Goal: Task Accomplishment & Management: Manage account settings

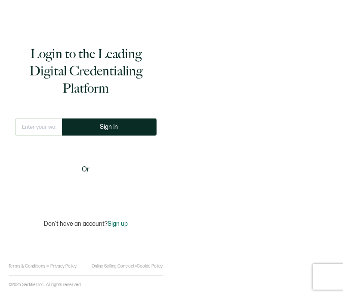
click at [38, 118] on input "text" at bounding box center [38, 126] width 47 height 17
type input "[PERSON_NAME][EMAIL_ADDRESS][PERSON_NAME][DOMAIN_NAME]"
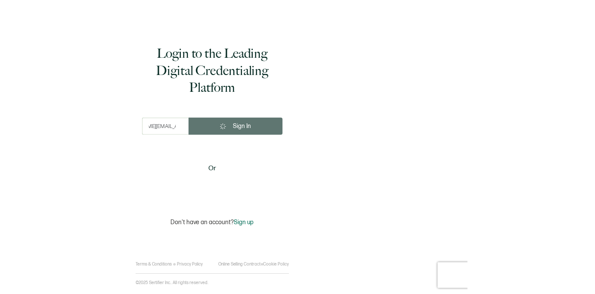
scroll to position [0, 0]
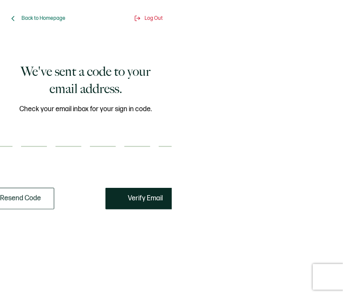
click at [8, 135] on input "number" at bounding box center [0, 138] width 26 height 17
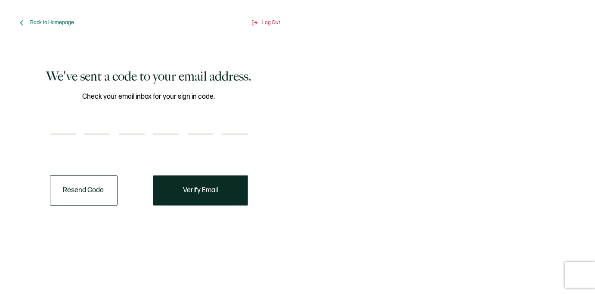
paste input "1"
type input "1"
type input "2"
type input "6"
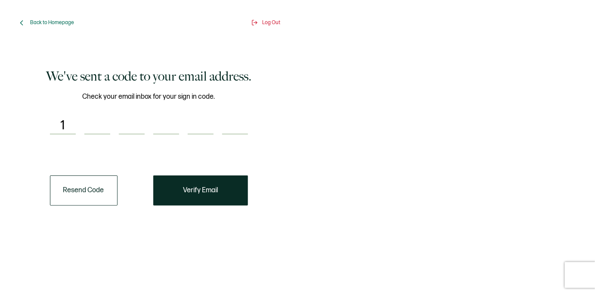
type input "3"
type input "8"
click at [237, 187] on button "Verify Email" at bounding box center [200, 190] width 95 height 30
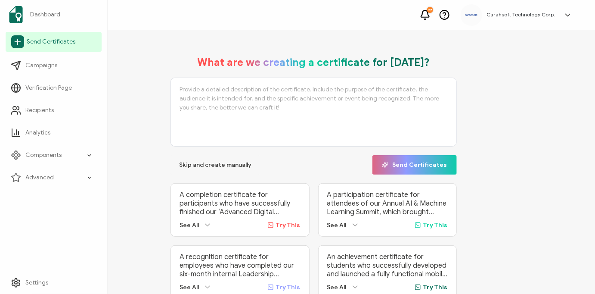
click at [49, 40] on span "Send Certificates" at bounding box center [51, 41] width 49 height 9
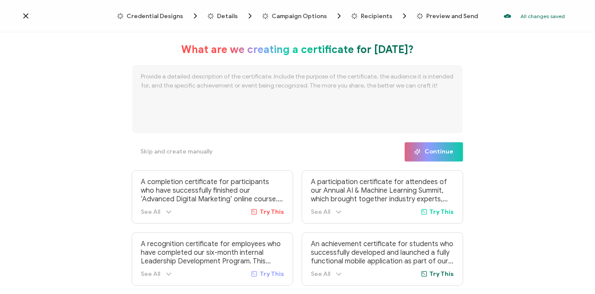
click at [165, 9] on div "Credential Designs Details Campaign Options Recipients Preview and Send All cha…" at bounding box center [297, 16] width 595 height 32
click at [150, 13] on span "Credential Designs" at bounding box center [155, 16] width 56 height 6
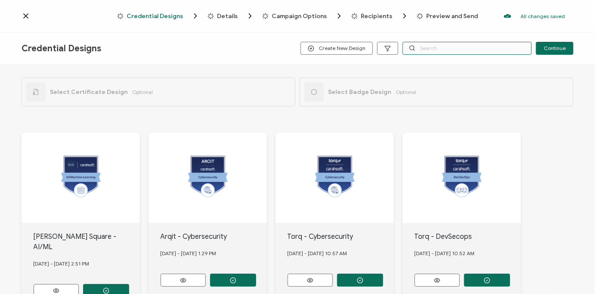
click at [343, 48] on input "text" at bounding box center [467, 48] width 129 height 13
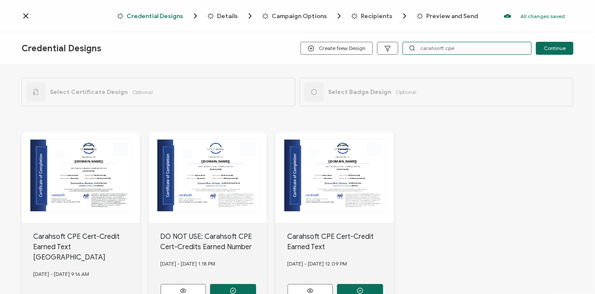
scroll to position [65, 0]
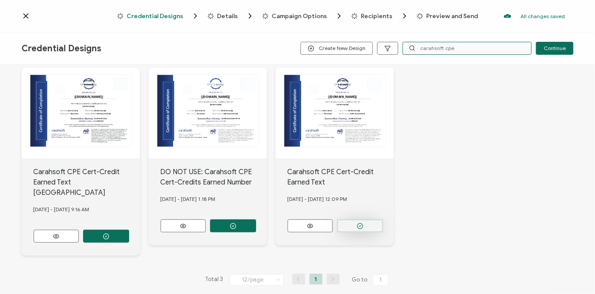
type input "carahsoft cpe"
click at [343, 225] on button "button" at bounding box center [360, 225] width 46 height 13
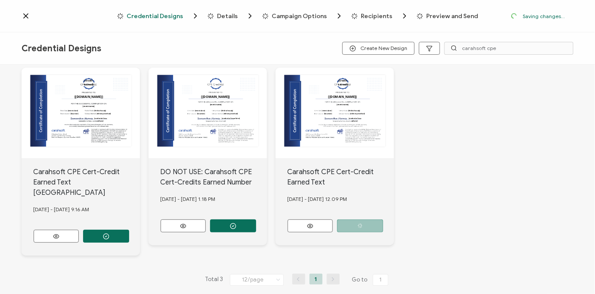
scroll to position [0, 0]
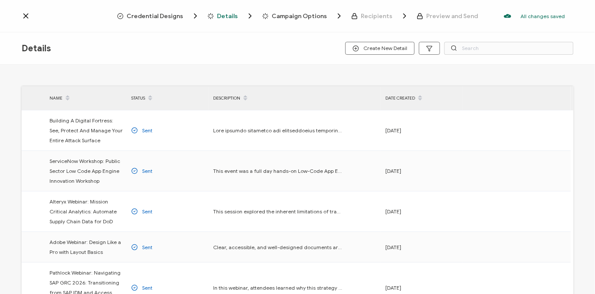
click at [153, 16] on span "Credential Designs" at bounding box center [155, 16] width 56 height 6
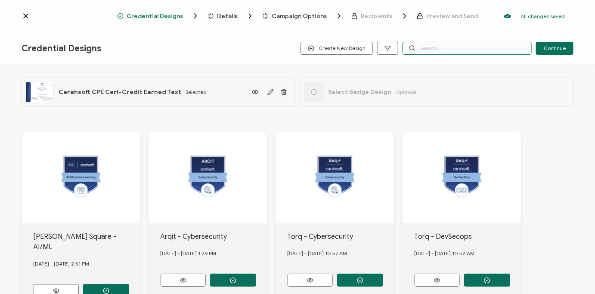
click at [343, 52] on input "text" at bounding box center [467, 48] width 129 height 13
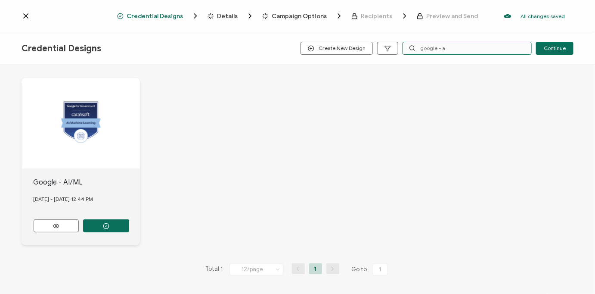
scroll to position [54, 0]
type input "google - a"
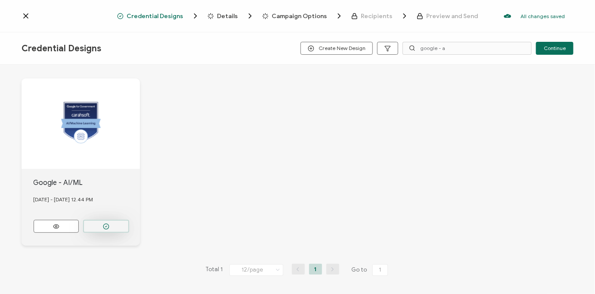
click at [119, 220] on button "button" at bounding box center [106, 226] width 46 height 13
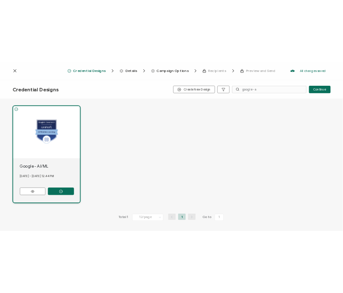
scroll to position [0, 0]
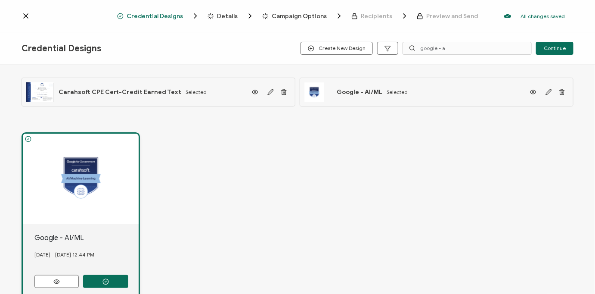
click at [225, 20] on div "Credential Designs Details Campaign Options Recipients Preview and Send All cha…" at bounding box center [297, 16] width 595 height 32
click at [227, 18] on span "Details" at bounding box center [227, 16] width 21 height 6
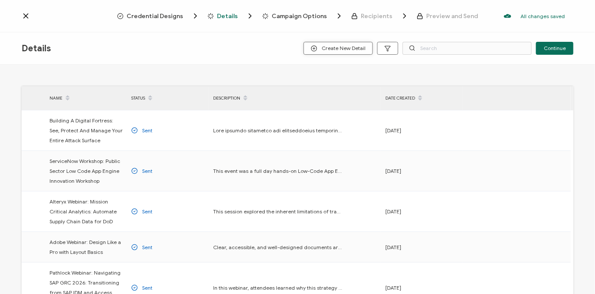
click at [343, 53] on button "Create New Detail" at bounding box center [338, 48] width 69 height 13
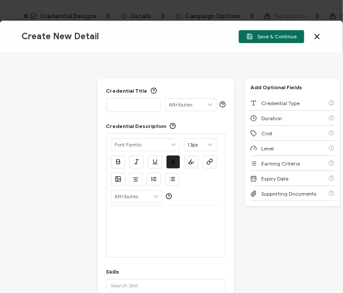
click at [133, 112] on div "Credential Title ISSUER Issuer Name Credential Description Alright Sans [PERSON…" at bounding box center [166, 200] width 137 height 243
click at [127, 105] on p at bounding box center [133, 104] width 45 height 9
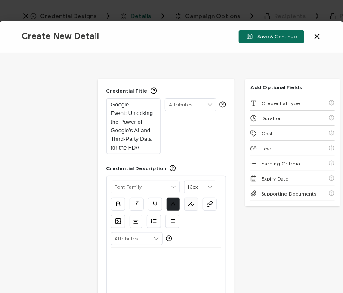
click at [167, 260] on p at bounding box center [166, 258] width 111 height 8
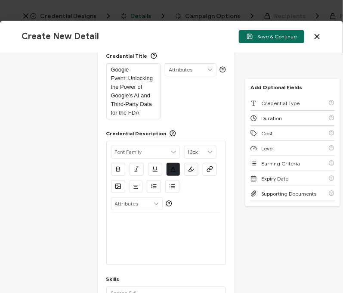
scroll to position [35, 0]
click at [132, 226] on p at bounding box center [166, 223] width 111 height 8
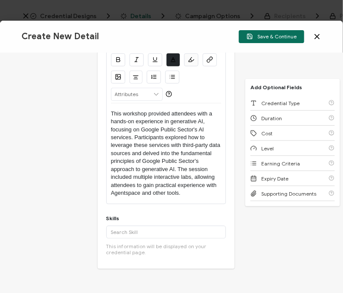
scroll to position [147, 0]
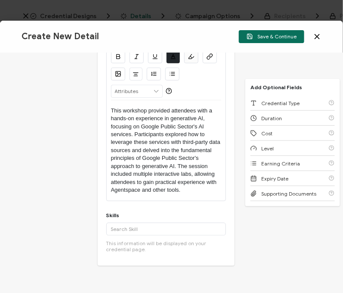
click at [139, 221] on div "Skills Add '' A custom skill's name cannot exceed 40 characters. More This info…" at bounding box center [166, 234] width 120 height 45
click at [125, 230] on input "text" at bounding box center [166, 229] width 120 height 13
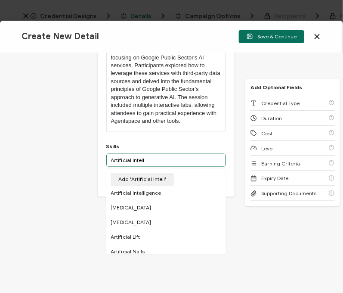
scroll to position [223, 0]
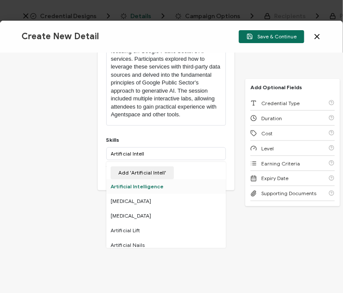
click at [142, 185] on div "Artificial Intelligence" at bounding box center [166, 186] width 120 height 15
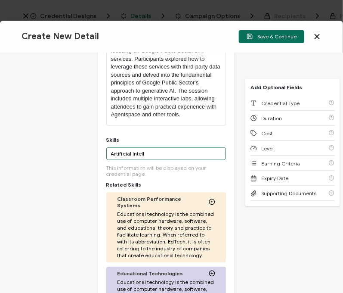
click at [143, 153] on input "Artificial Intell" at bounding box center [166, 153] width 120 height 13
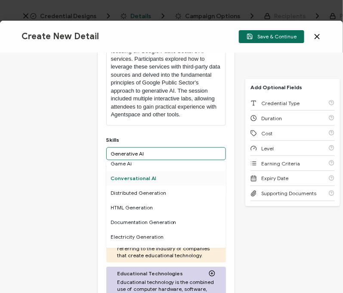
scroll to position [0, 0]
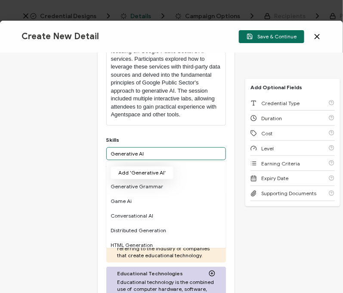
type input "Generative AI"
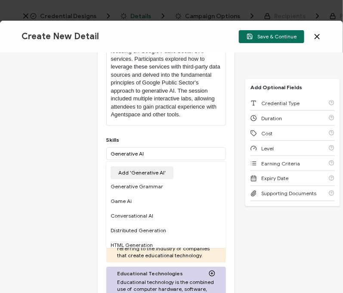
drag, startPoint x: 132, startPoint y: 174, endPoint x: 116, endPoint y: 167, distance: 17.1
click at [116, 167] on button "Add 'Generative AI'" at bounding box center [142, 172] width 63 height 13
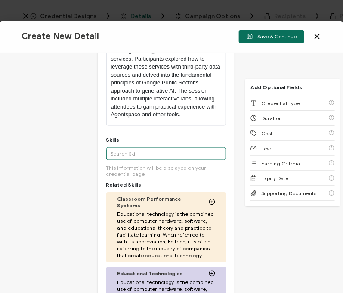
click at [118, 152] on input "text" at bounding box center [166, 153] width 120 height 13
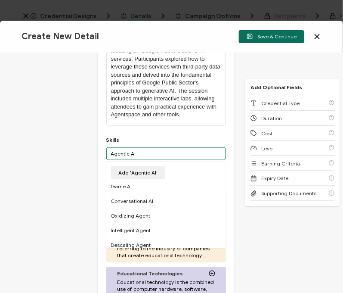
drag, startPoint x: 152, startPoint y: 157, endPoint x: 38, endPoint y: 141, distance: 114.8
click at [38, 141] on div "Credential Title Google Event: Unlocking the Power of Google’s AI and Third-Par…" at bounding box center [171, 173] width 343 height 240
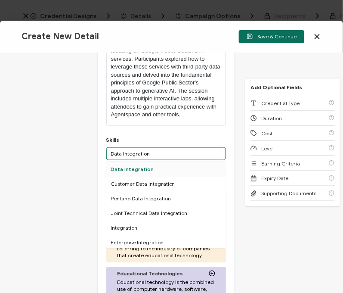
type input "Data Integration"
click at [123, 169] on div "Data Integration" at bounding box center [166, 169] width 120 height 15
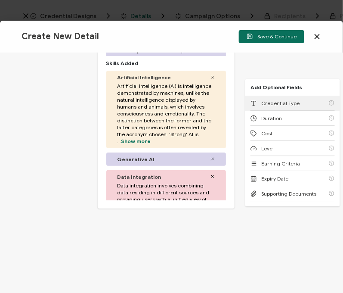
click at [295, 100] on span "Credential Type" at bounding box center [280, 103] width 38 height 6
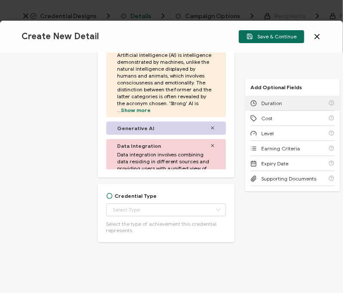
click at [295, 99] on div "Duration" at bounding box center [293, 103] width 84 height 15
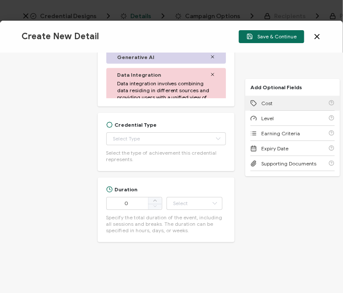
click at [295, 99] on div "Cost" at bounding box center [293, 103] width 84 height 15
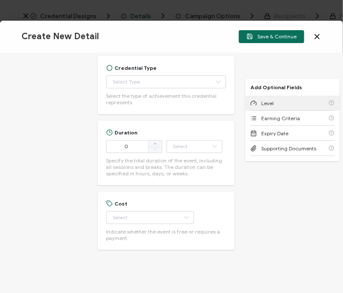
click at [295, 99] on div "Level" at bounding box center [293, 103] width 84 height 15
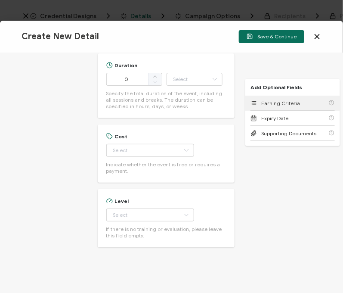
click at [295, 99] on div "Earning Criteria" at bounding box center [293, 103] width 84 height 15
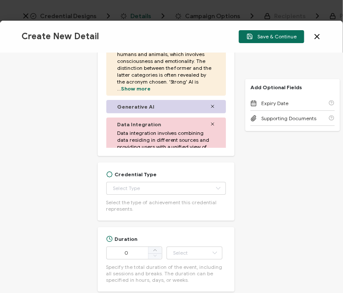
scroll to position [551, 0]
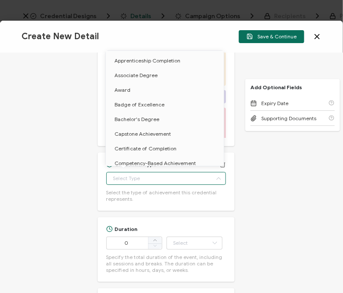
click at [152, 177] on input "text" at bounding box center [166, 178] width 120 height 13
drag, startPoint x: 146, startPoint y: 152, endPoint x: 128, endPoint y: 144, distance: 20.4
click at [128, 144] on li "Certificate of Completion" at bounding box center [166, 148] width 121 height 15
type input "Certificate of Completion"
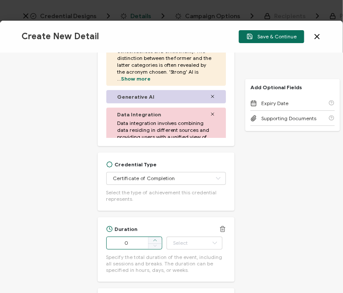
click at [155, 238] on icon at bounding box center [155, 240] width 4 height 4
click at [138, 243] on input "3" at bounding box center [134, 242] width 56 height 13
type input "3.5"
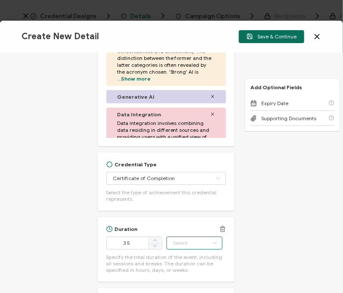
click at [185, 248] on input "text" at bounding box center [195, 242] width 56 height 13
click at [182, 150] on li "Hour" at bounding box center [195, 146] width 58 height 15
type input "Hour"
click at [171, 238] on input "Hour" at bounding box center [195, 242] width 56 height 13
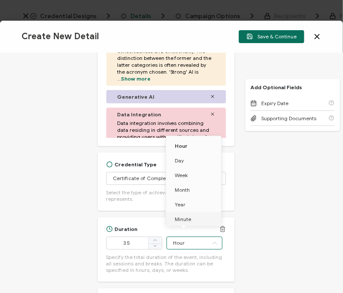
click at [147, 220] on div "Duration 3.5 Hour Specify the total duration of the event, including all sessio…" at bounding box center [166, 249] width 137 height 65
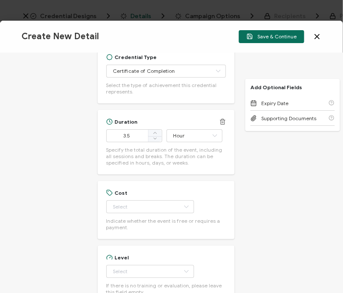
scroll to position [659, 0]
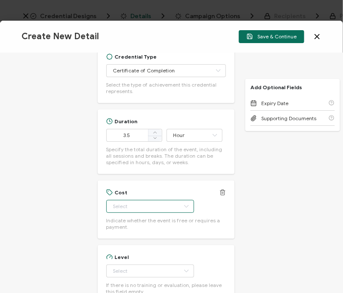
click at [133, 208] on input "text" at bounding box center [150, 206] width 88 height 13
click at [127, 225] on li "Free" at bounding box center [146, 227] width 80 height 15
type input "Free"
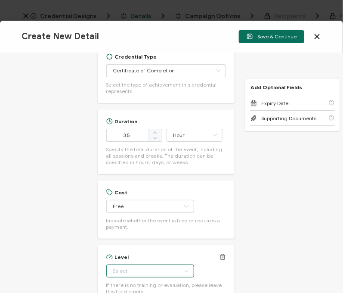
click at [121, 269] on input "text" at bounding box center [150, 270] width 88 height 13
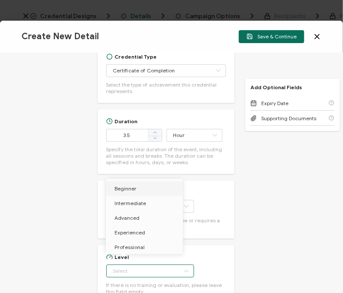
click at [124, 190] on span "Beginner" at bounding box center [126, 188] width 22 height 6
type input "Beginner"
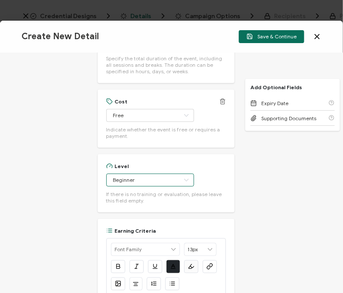
scroll to position [813, 0]
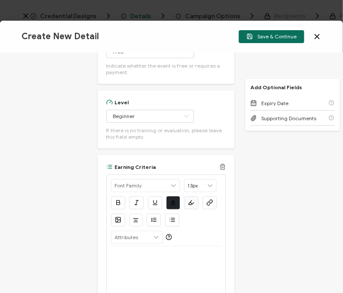
click at [140, 263] on div at bounding box center [166, 272] width 111 height 52
click at [220, 164] on icon at bounding box center [223, 167] width 6 height 6
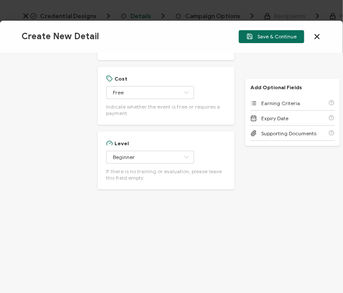
scroll to position [772, 0]
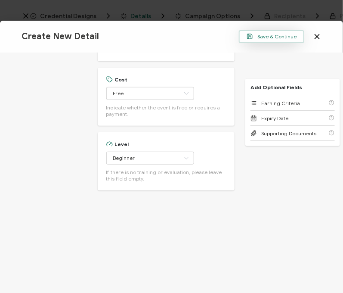
click at [270, 34] on span "Save & Continue" at bounding box center [272, 36] width 50 height 6
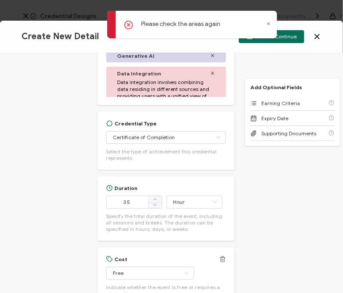
scroll to position [602, 0]
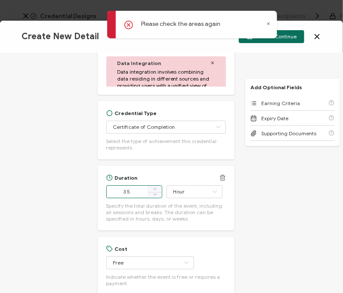
click at [136, 189] on input "3.5" at bounding box center [134, 191] width 56 height 13
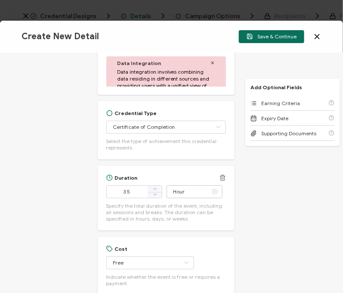
click at [210, 190] on icon at bounding box center [215, 191] width 11 height 13
click at [180, 192] on input "text" at bounding box center [195, 191] width 56 height 13
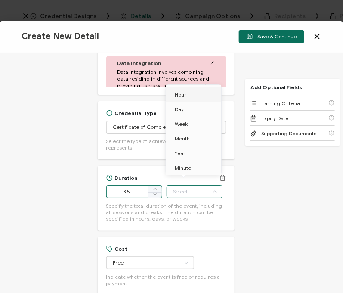
click at [125, 189] on input "3.5" at bounding box center [134, 191] width 56 height 13
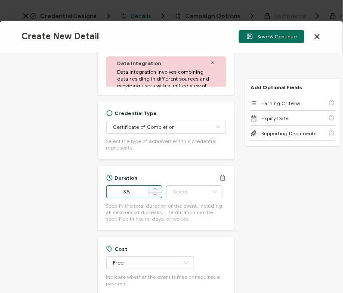
click at [130, 187] on input "3.5" at bounding box center [134, 191] width 56 height 13
type input "210"
click at [192, 194] on input "text" at bounding box center [195, 191] width 56 height 13
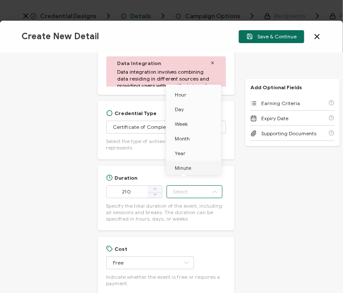
click at [185, 166] on span "Minute" at bounding box center [183, 167] width 16 height 6
type input "Minute"
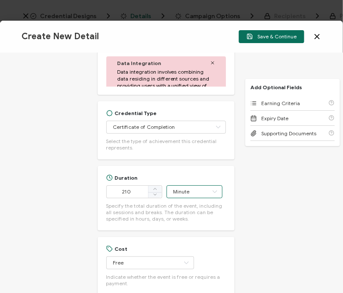
scroll to position [772, 0]
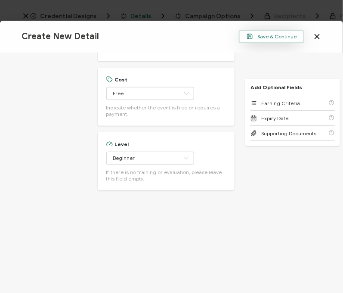
click at [259, 34] on span "Save & Continue" at bounding box center [272, 36] width 50 height 6
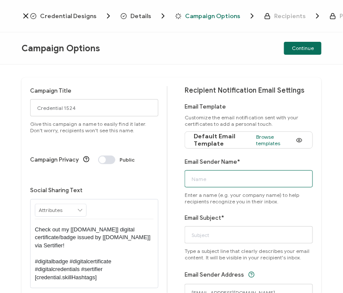
click at [216, 181] on input "Email Sender Name*" at bounding box center [249, 178] width 128 height 17
type input "CPE Team"
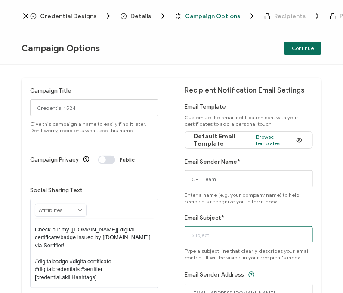
click at [192, 235] on input "Email Subject*" at bounding box center [249, 234] width 128 height 17
paste input "Google Event: Unlocking the Power of Google’s AI and Third-Party Data for the F…"
type input "Google Event: Unlocking the Power of Google’s AI and Third-Party Data for the F…"
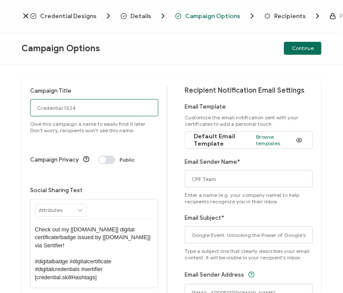
click at [101, 109] on input "Credential 1524" at bounding box center [94, 107] width 128 height 17
paste input "7-8-25_65466_Google Event"
type input "7-8-25_65466_Google Event"
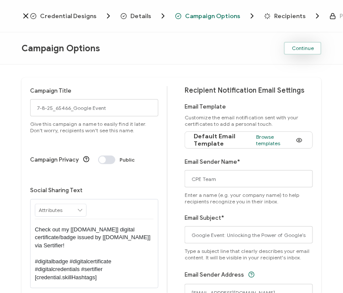
click at [307, 46] on span "Continue" at bounding box center [303, 48] width 22 height 5
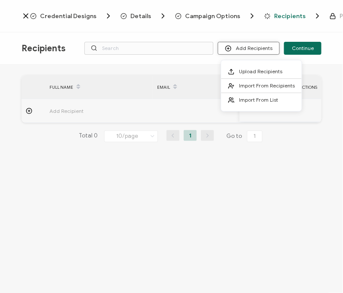
click at [260, 47] on button "Add Recipients" at bounding box center [249, 48] width 62 height 13
click at [256, 96] on li "Import From List" at bounding box center [261, 100] width 81 height 14
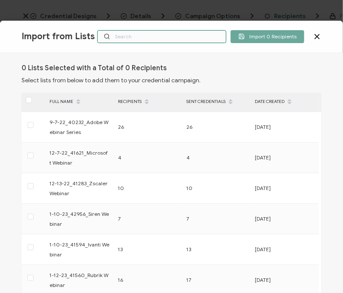
click at [142, 40] on input "text" at bounding box center [161, 36] width 129 height 13
paste input "7-8-25_65466_Google Event"
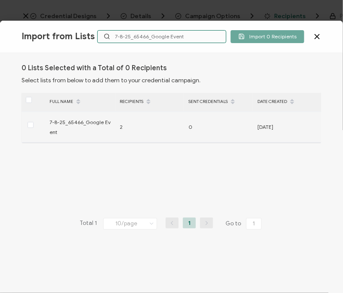
type input "7-8-25_65466_Google Event"
click at [28, 128] on span at bounding box center [31, 125] width 6 height 7
click at [34, 122] on input "checkbox" at bounding box center [34, 122] width 0 height 0
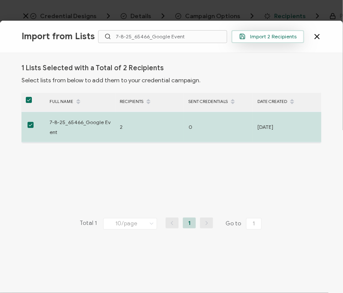
click at [274, 32] on button "Import 2 Recipients" at bounding box center [268, 36] width 73 height 13
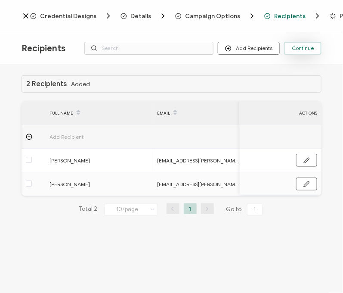
click at [303, 47] on span "Continue" at bounding box center [303, 48] width 22 height 5
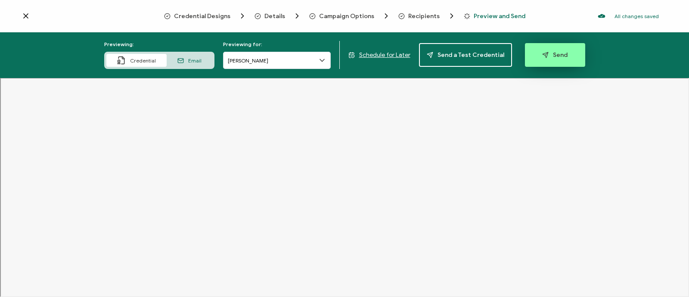
click at [343, 52] on span "Send" at bounding box center [554, 55] width 25 height 6
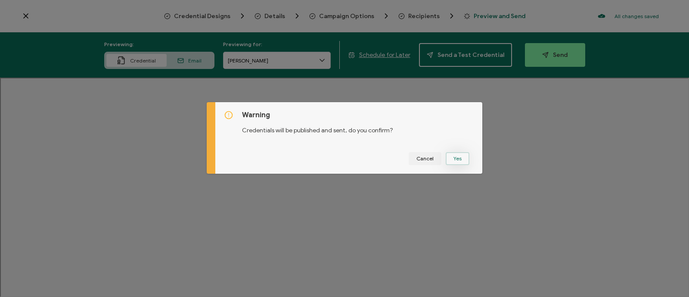
click at [343, 159] on button "Yes" at bounding box center [458, 158] width 24 height 13
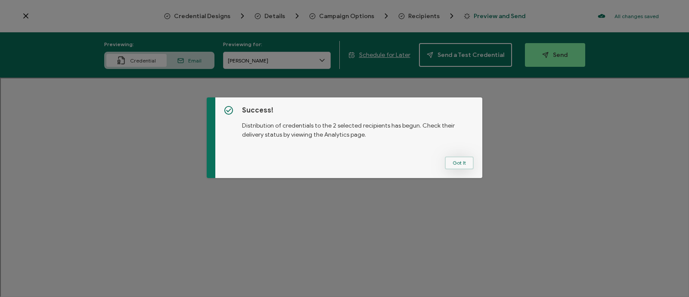
click at [343, 164] on button "Got It" at bounding box center [459, 162] width 29 height 13
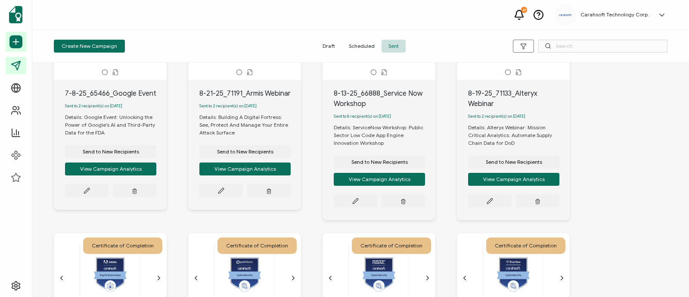
scroll to position [99, 0]
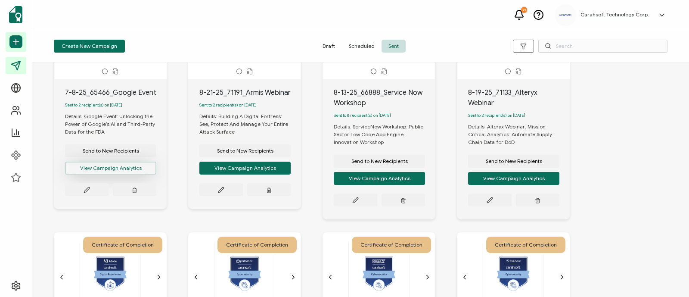
click at [113, 170] on button "View Campaign Analytics" at bounding box center [110, 167] width 91 height 13
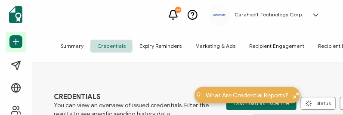
click at [137, 72] on div "CREDENTIALS You can view an overview of issued credentials. Filter the results …" at bounding box center [203, 89] width 343 height 55
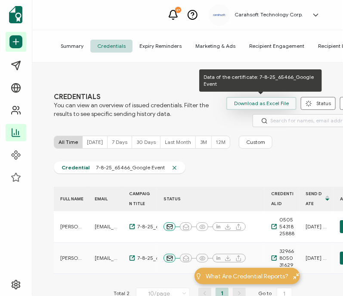
click at [251, 103] on span "Download as Excel File" at bounding box center [261, 103] width 55 height 13
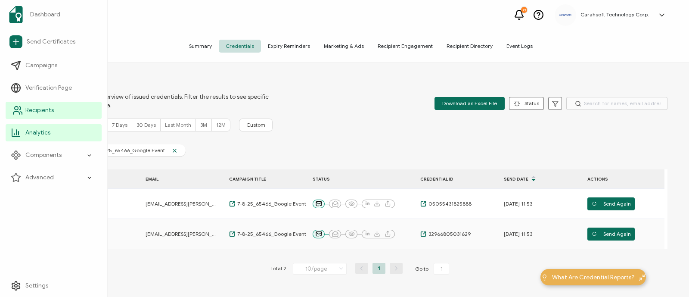
click at [27, 113] on span "Recipients" at bounding box center [39, 110] width 28 height 9
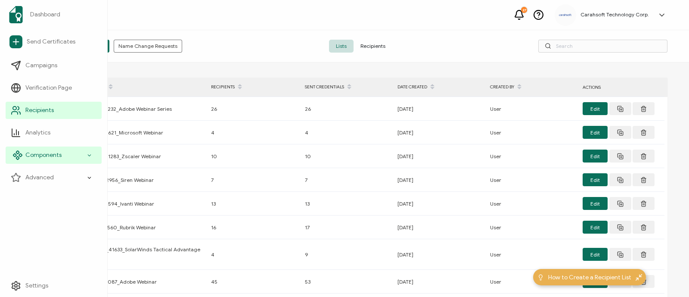
click at [84, 152] on div "Components" at bounding box center [54, 154] width 96 height 17
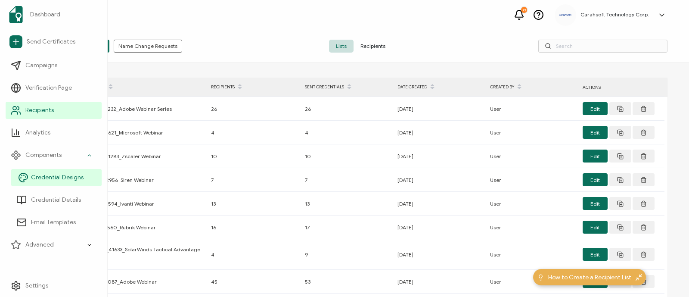
click at [67, 173] on span "Credential Designs" at bounding box center [57, 177] width 53 height 9
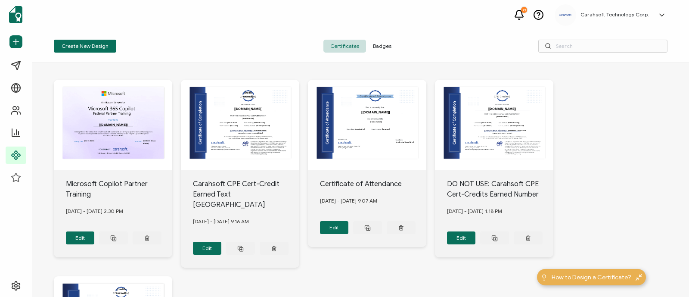
click at [343, 46] on span "Badges" at bounding box center [382, 46] width 32 height 13
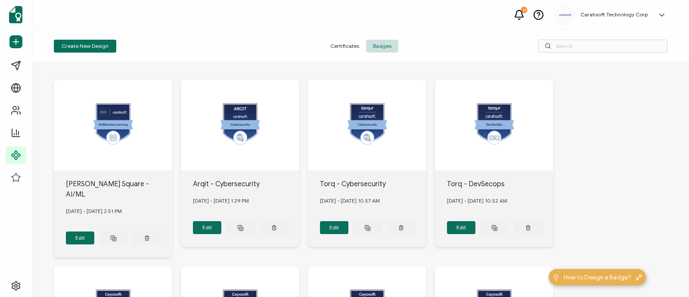
click at [343, 61] on div "Create New Design Certificates Badges" at bounding box center [360, 46] width 657 height 32
click at [343, 42] on input "text" at bounding box center [602, 46] width 129 height 13
paste input "Dynamo"
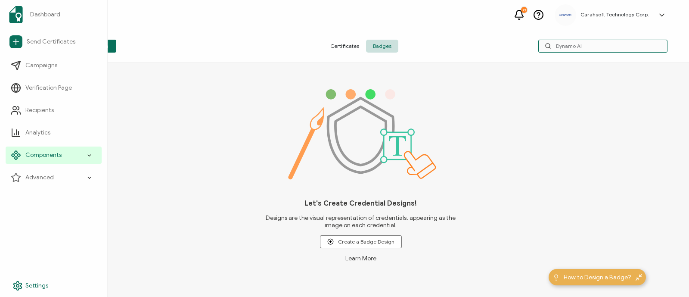
type input "Dynamo AI"
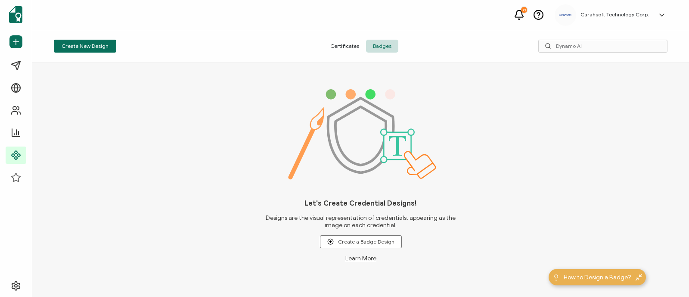
click at [129, 124] on div "Let's Create Credential Designs! Designs are the visual representation of crede…" at bounding box center [360, 179] width 657 height 234
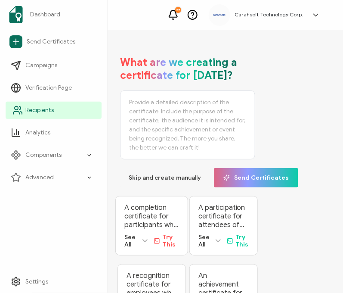
click at [35, 112] on span "Recipients" at bounding box center [39, 110] width 28 height 9
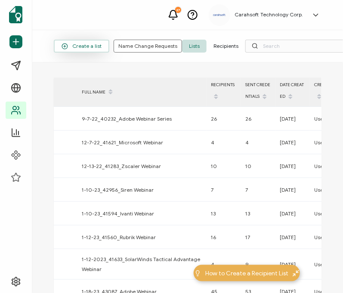
click at [83, 43] on span "Create a list" at bounding box center [82, 46] width 40 height 6
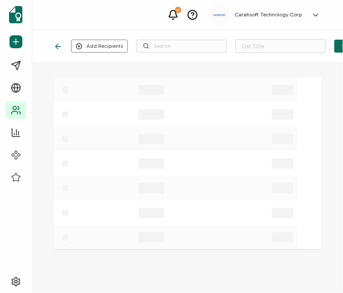
type input "List 1594"
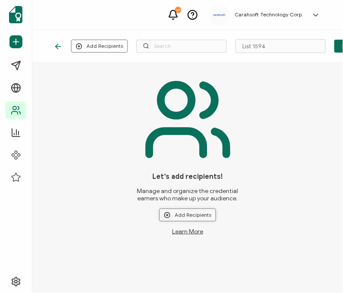
click at [185, 214] on button "Add Recipients" at bounding box center [187, 214] width 57 height 13
click at [186, 238] on span "Upload New Recipients" at bounding box center [206, 238] width 56 height 6
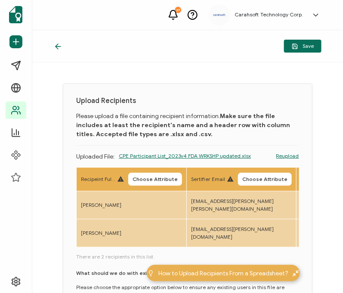
click at [161, 186] on th "Recipeint Full Name Choose Attribute" at bounding box center [132, 180] width 110 height 24
click at [151, 178] on span "Choose Attribute" at bounding box center [155, 179] width 45 height 5
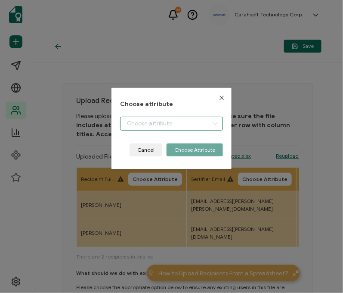
click at [151, 122] on input "dialog" at bounding box center [171, 124] width 103 height 14
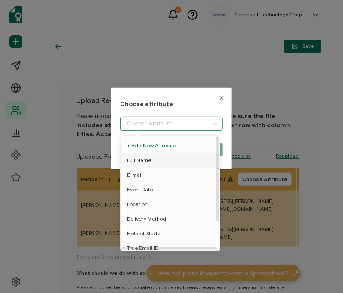
click at [140, 160] on span "Full Name" at bounding box center [139, 160] width 24 height 15
type input "Full Name"
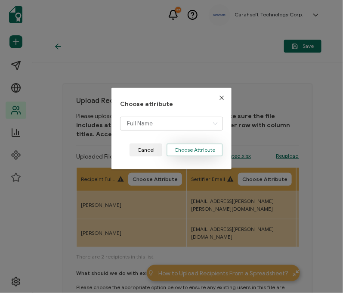
click at [191, 150] on button "Choose Attribute" at bounding box center [195, 149] width 56 height 13
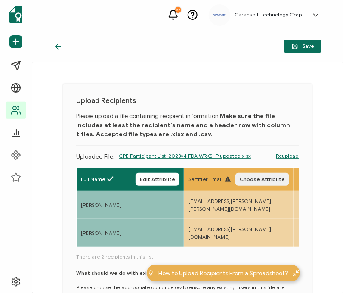
click at [278, 179] on span "Choose Attribute" at bounding box center [262, 179] width 45 height 5
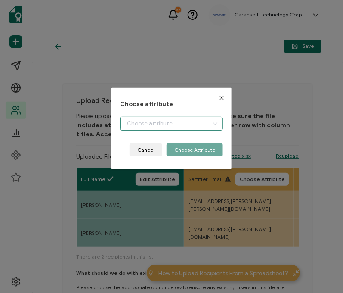
click at [174, 121] on input "dialog" at bounding box center [171, 124] width 103 height 14
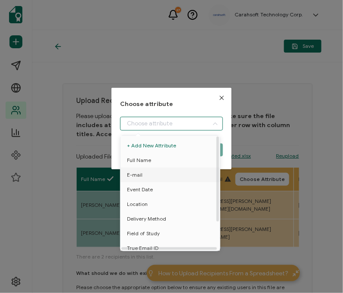
click at [144, 174] on li "E-mail" at bounding box center [171, 175] width 107 height 15
type input "E-mail"
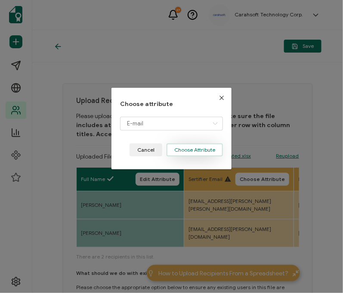
click at [198, 143] on button "Choose Attribute" at bounding box center [195, 149] width 56 height 13
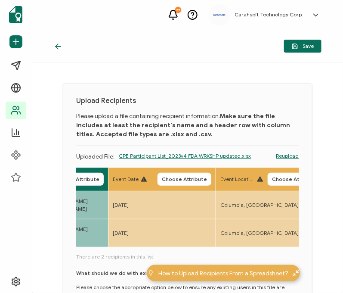
scroll to position [0, 184]
click at [179, 185] on button "Choose Attribute" at bounding box center [184, 179] width 54 height 13
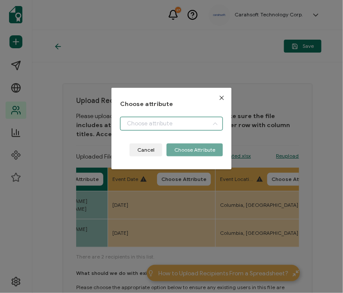
click at [132, 117] on input "dialog" at bounding box center [171, 124] width 103 height 14
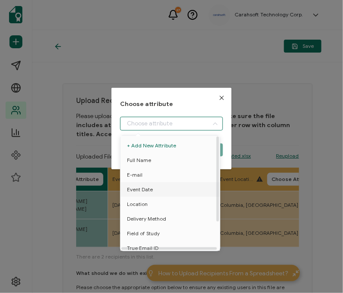
click at [137, 189] on span "Event Date" at bounding box center [140, 189] width 26 height 15
type input "Event Date"
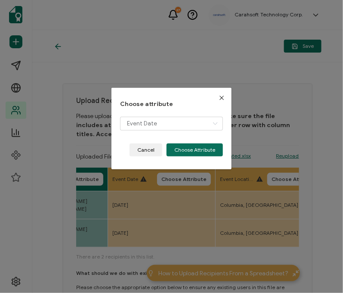
click at [221, 141] on div "Choose attribute Event Date Cancel Choose Attribute" at bounding box center [172, 128] width 120 height 81
click at [207, 149] on button "Choose Attribute" at bounding box center [195, 149] width 56 height 13
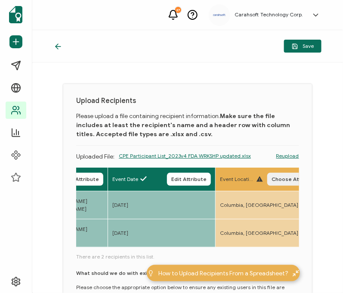
click at [279, 178] on span "Choose Attribute" at bounding box center [294, 179] width 45 height 5
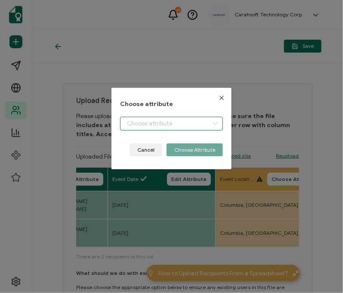
click at [178, 124] on input "dialog" at bounding box center [171, 124] width 103 height 14
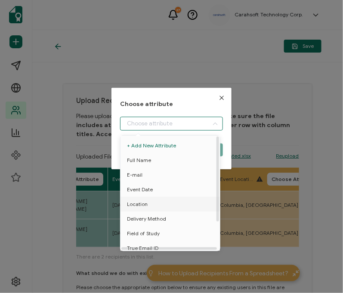
click at [149, 201] on li "Location" at bounding box center [171, 204] width 107 height 15
type input "Location"
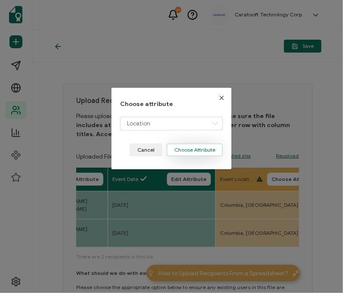
click at [195, 147] on button "Choose Attribute" at bounding box center [195, 149] width 56 height 13
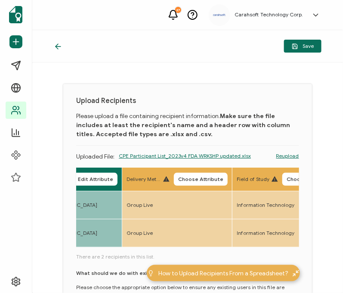
scroll to position [0, 385]
click at [192, 178] on span "Choose Attribute" at bounding box center [200, 179] width 45 height 5
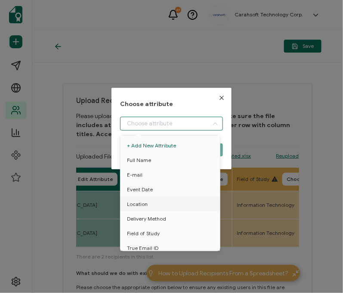
click at [163, 124] on input "dialog" at bounding box center [171, 124] width 103 height 14
click at [143, 211] on span "Delivery Method" at bounding box center [146, 218] width 39 height 15
type input "Delivery Method"
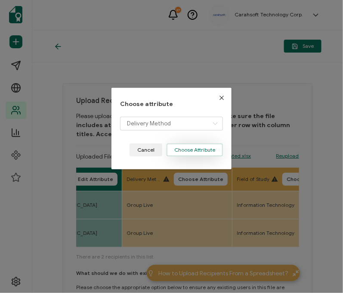
click at [186, 154] on button "Choose Attribute" at bounding box center [195, 149] width 56 height 13
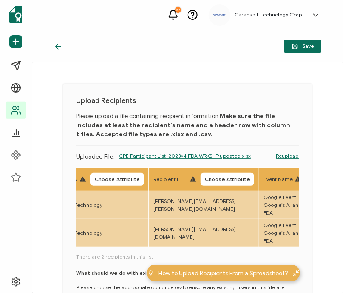
scroll to position [0, 587]
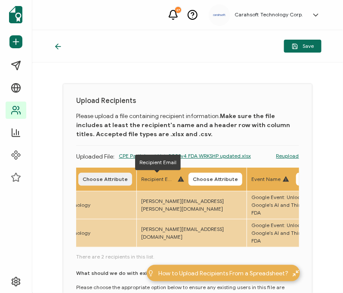
click at [108, 179] on span "Choose Attribute" at bounding box center [105, 179] width 45 height 5
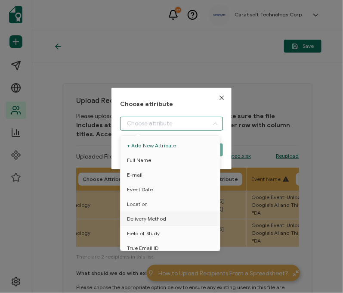
click at [133, 126] on input "dialog" at bounding box center [171, 124] width 103 height 14
click at [141, 235] on span "Field of Study" at bounding box center [143, 233] width 33 height 15
type input "Field of Study"
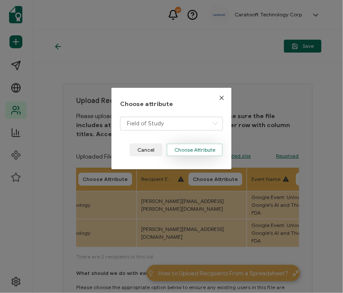
click at [190, 151] on button "Choose Attribute" at bounding box center [195, 149] width 56 height 13
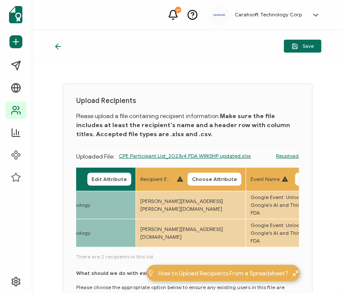
click at [204, 168] on th "Recipient Email Choose Attribute" at bounding box center [191, 180] width 110 height 24
click at [202, 177] on span "Choose Attribute" at bounding box center [214, 179] width 45 height 5
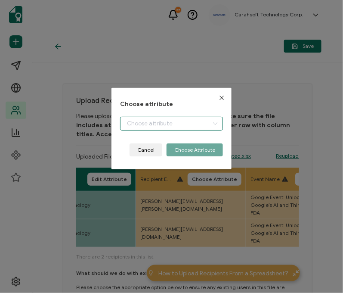
click at [146, 119] on input "dialog" at bounding box center [171, 124] width 103 height 14
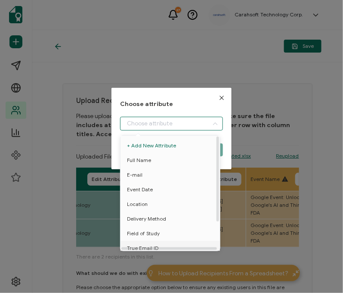
click at [140, 245] on span "True Email ID" at bounding box center [142, 248] width 31 height 15
type input "True Email ID"
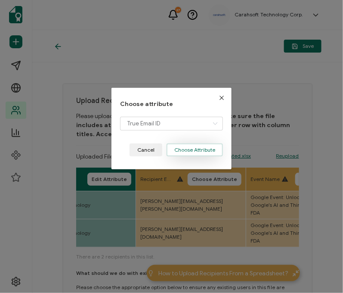
click at [189, 147] on button "Choose Attribute" at bounding box center [195, 149] width 56 height 13
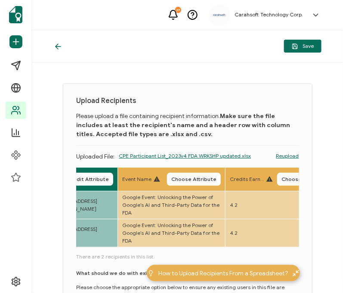
scroll to position [0, 716]
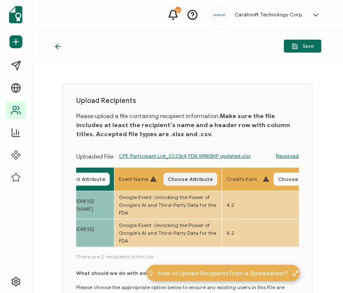
click at [196, 184] on button "Choose Attribute" at bounding box center [191, 179] width 54 height 13
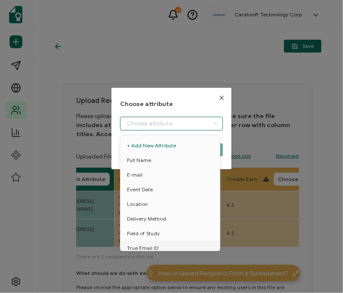
click at [136, 129] on input "dialog" at bounding box center [171, 124] width 103 height 14
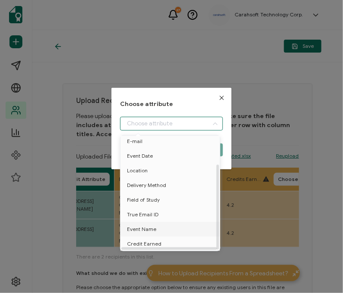
click at [148, 227] on span "Event Name" at bounding box center [141, 229] width 29 height 15
type input "Event Name"
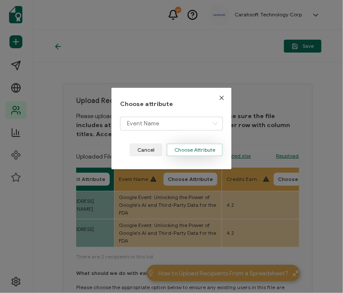
click at [183, 152] on button "Choose Attribute" at bounding box center [195, 149] width 56 height 13
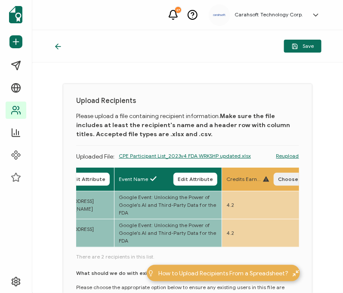
click at [287, 181] on span "Choose Attribute" at bounding box center [300, 179] width 45 height 5
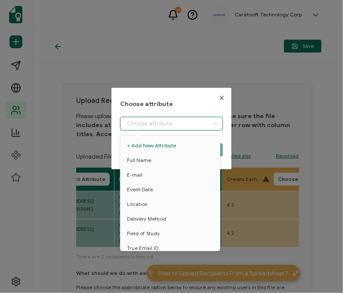
click at [164, 127] on input "dialog" at bounding box center [171, 124] width 103 height 14
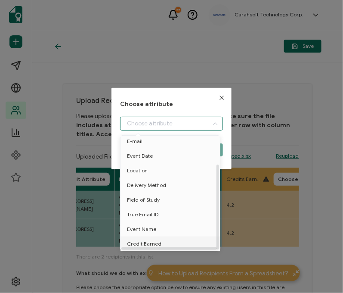
click at [147, 239] on span "Credit Earned" at bounding box center [144, 243] width 34 height 15
type input "Credit Earned"
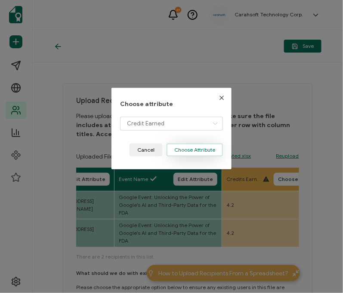
click at [196, 155] on button "Choose Attribute" at bounding box center [195, 149] width 56 height 13
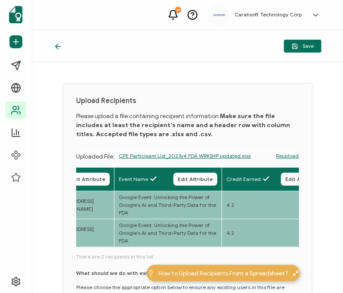
scroll to position [101, 0]
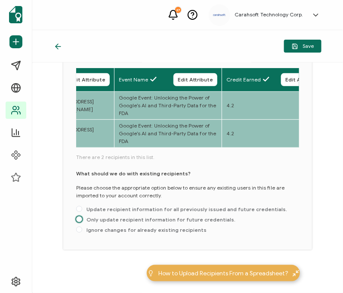
click at [97, 219] on span "Only update recipient information for future credentials." at bounding box center [158, 219] width 153 height 6
click at [82, 219] on input "Only update recipient information for future credentials." at bounding box center [79, 219] width 6 height 7
radio input "true"
click at [298, 50] on button "Save" at bounding box center [302, 46] width 37 height 13
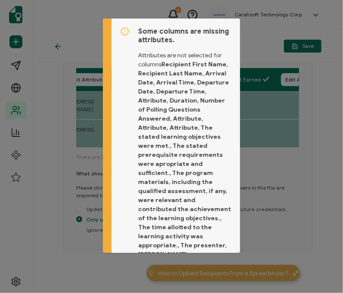
scroll to position [71, 0]
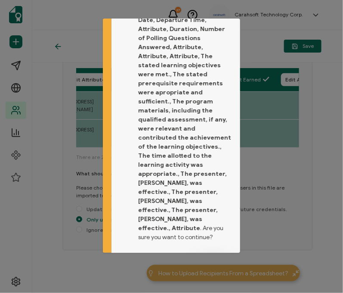
click at [197, 259] on button "Proceed" at bounding box center [214, 265] width 36 height 13
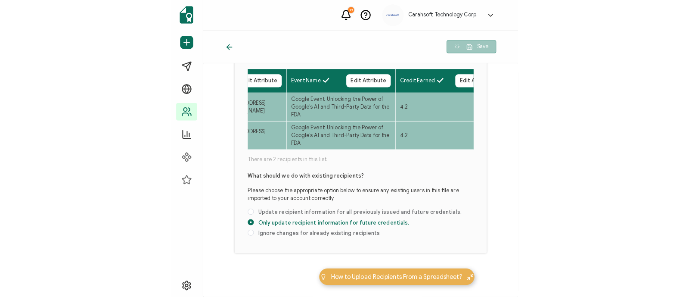
scroll to position [0, 0]
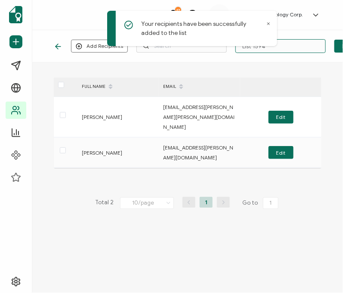
click at [292, 39] on input "List 1594" at bounding box center [281, 46] width 90 height 14
paste input "7-8-25_65466_Google Event"
type input "7-8-25_65466_Google Event"
click at [343, 48] on icon "button" at bounding box center [345, 45] width 5 height 5
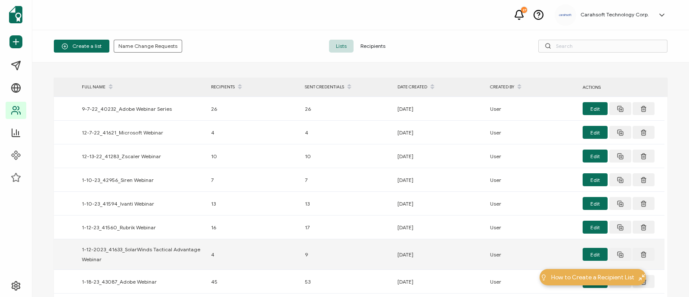
drag, startPoint x: 56, startPoint y: 9, endPoint x: 337, endPoint y: 253, distance: 371.8
click at [337, 253] on div "27 Carahsoft Technology Corp. Laura Taylor laura.taylor@carahsoft.com ID: 18038…" at bounding box center [344, 133] width 689 height 267
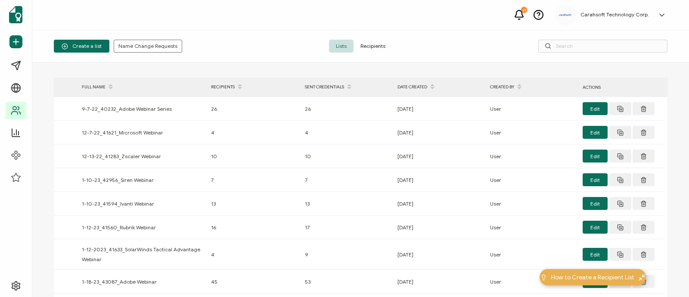
click at [249, 59] on div "Create a list Name Change Requests Lists Recipients" at bounding box center [360, 46] width 657 height 32
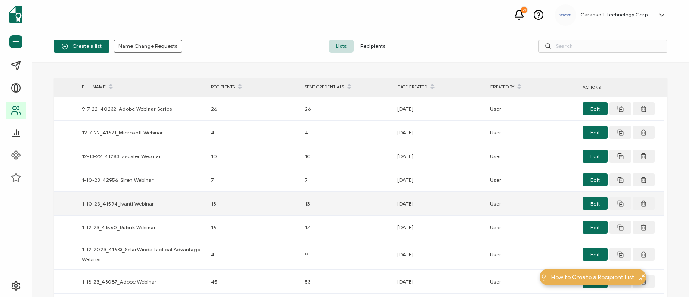
scroll to position [140, 0]
